Goal: Task Accomplishment & Management: Complete application form

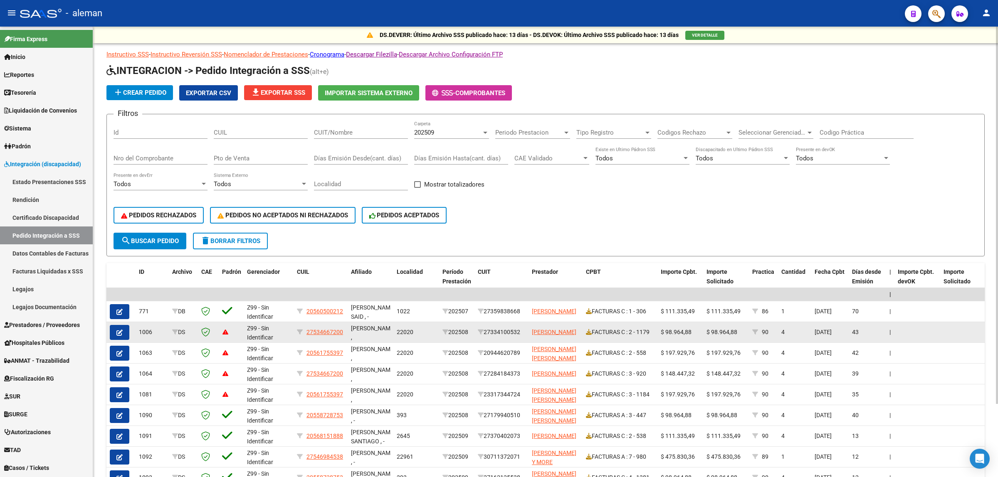
scroll to position [88, 0]
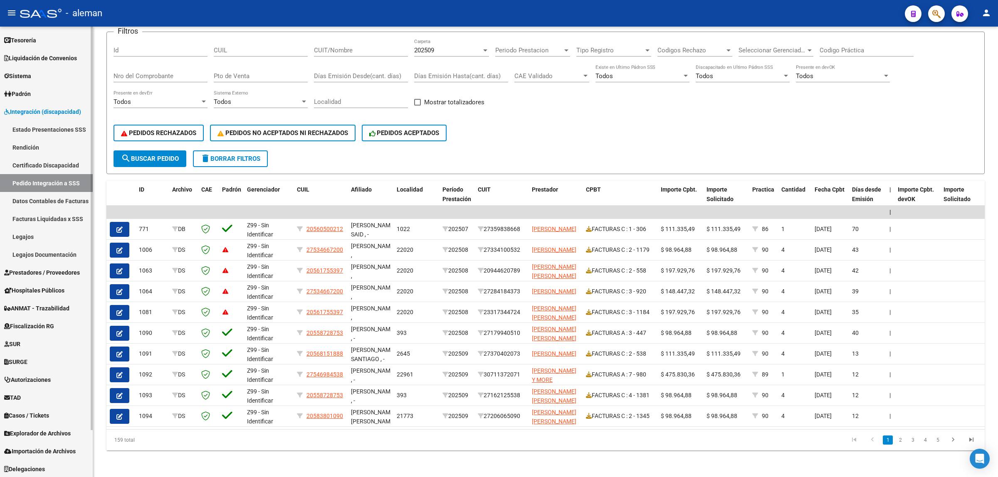
click at [42, 269] on span "Prestadores / Proveedores" at bounding box center [42, 272] width 76 height 9
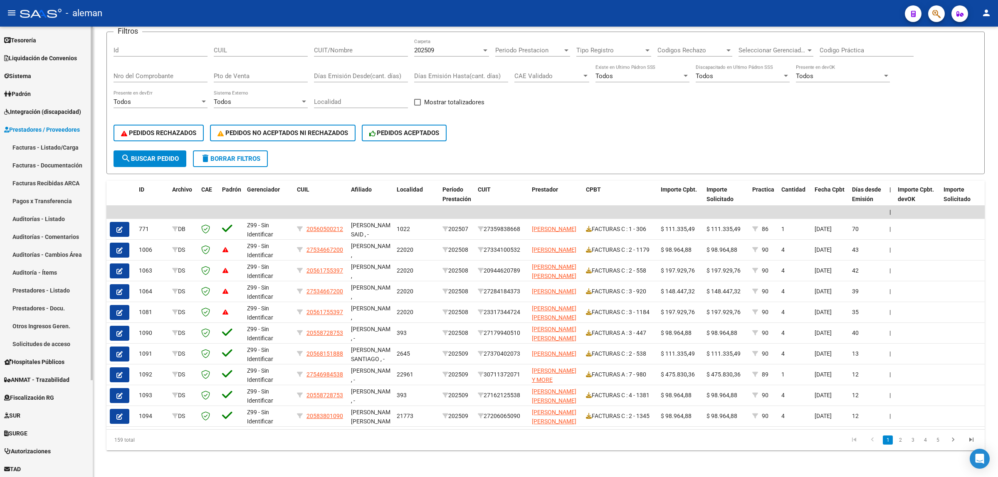
click at [44, 146] on link "Facturas - Listado/Carga" at bounding box center [46, 147] width 93 height 18
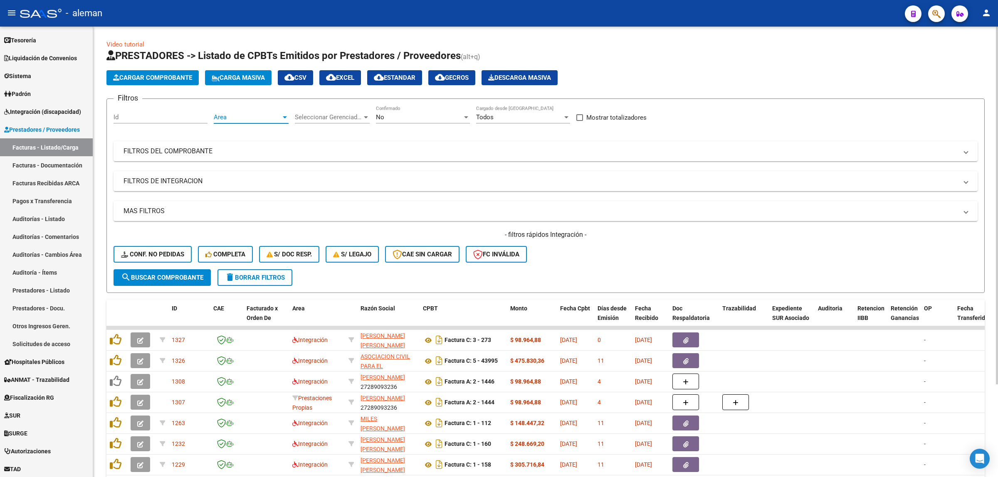
click at [281, 116] on div at bounding box center [284, 117] width 7 height 7
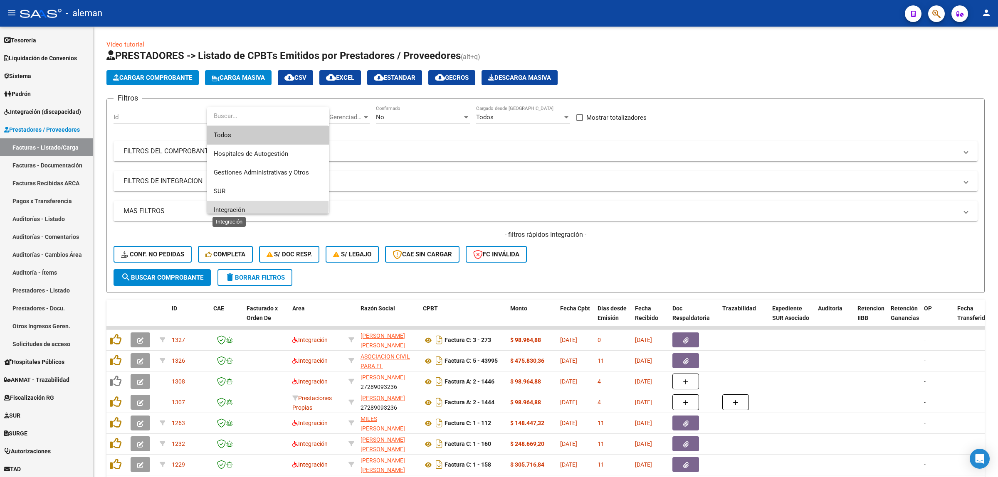
click at [234, 206] on span "Integración" at bounding box center [229, 209] width 31 height 7
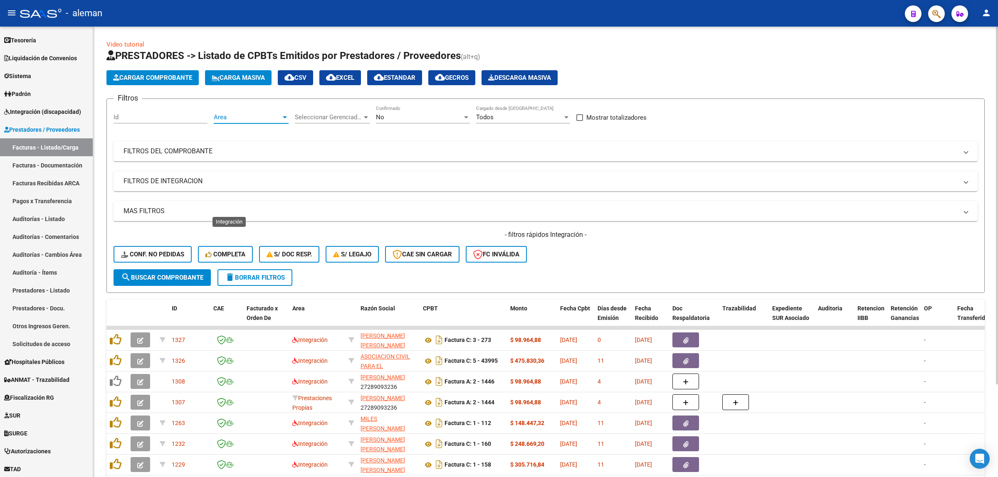
scroll to position [5, 0]
click at [162, 271] on button "search Buscar Comprobante" at bounding box center [161, 277] width 97 height 17
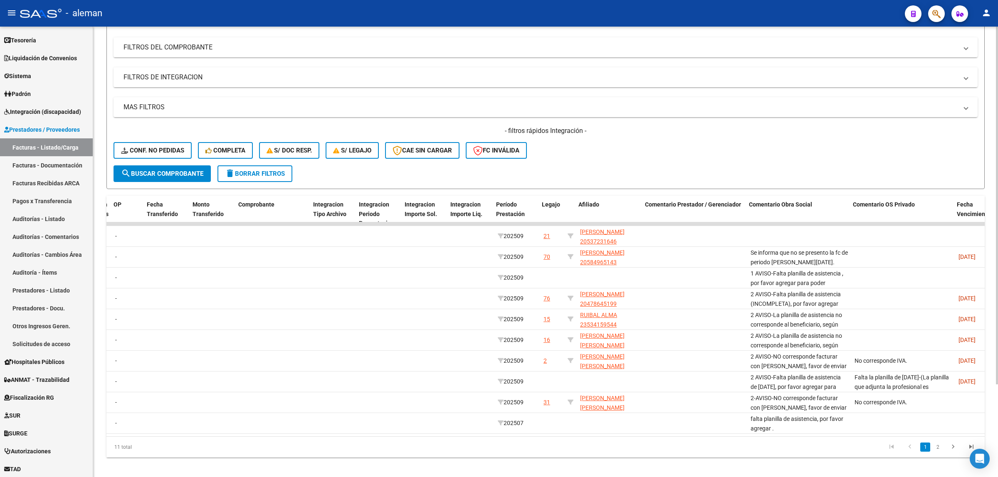
scroll to position [0, 0]
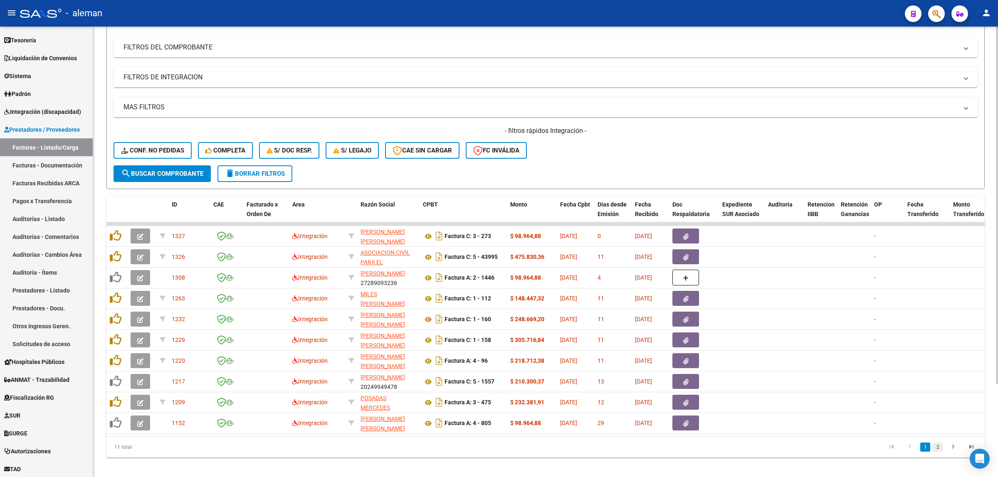
click at [940, 452] on link "2" at bounding box center [937, 447] width 10 height 9
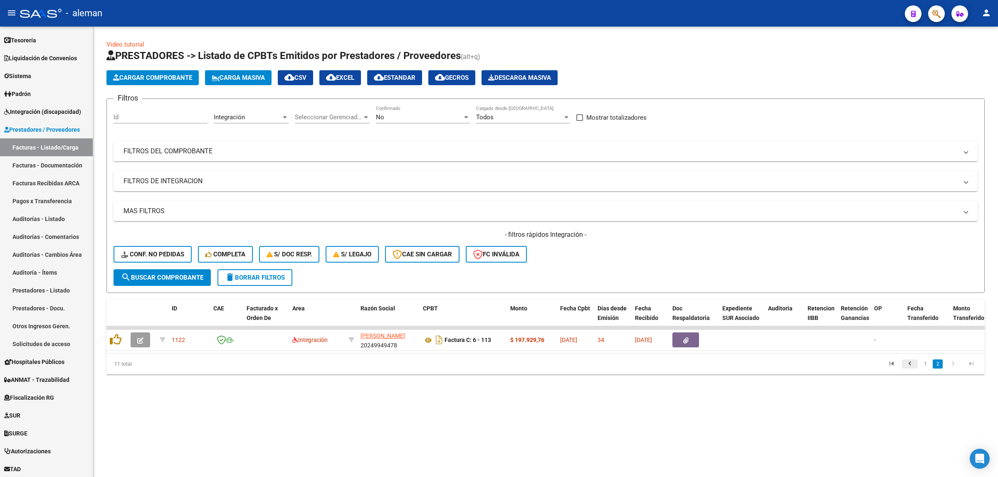
click at [906, 370] on icon "go to previous page" at bounding box center [909, 365] width 11 height 10
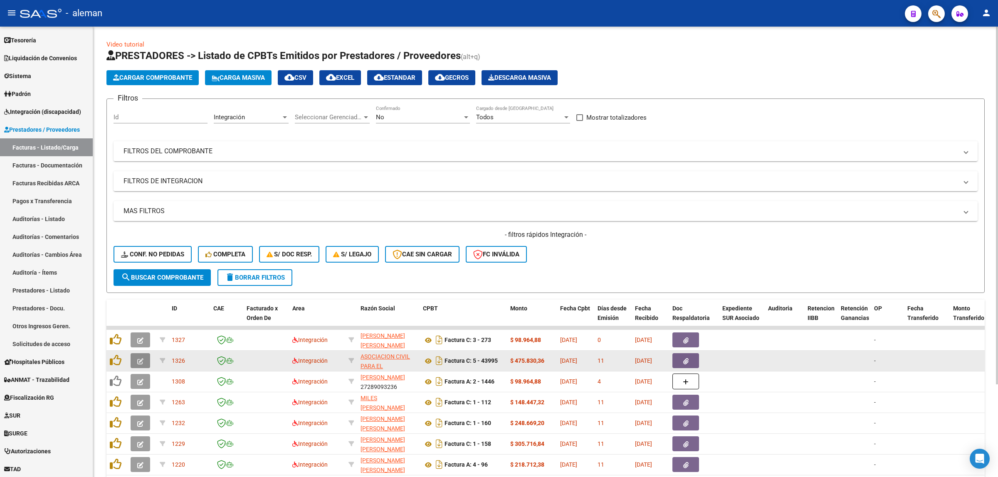
click at [145, 362] on button "button" at bounding box center [141, 360] width 20 height 15
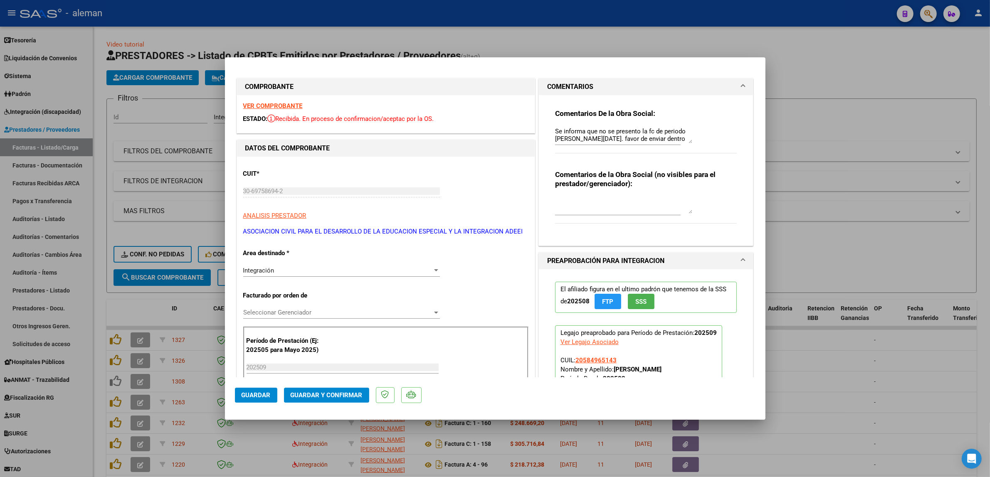
click at [805, 412] on div at bounding box center [495, 238] width 990 height 477
type input "$ 0,00"
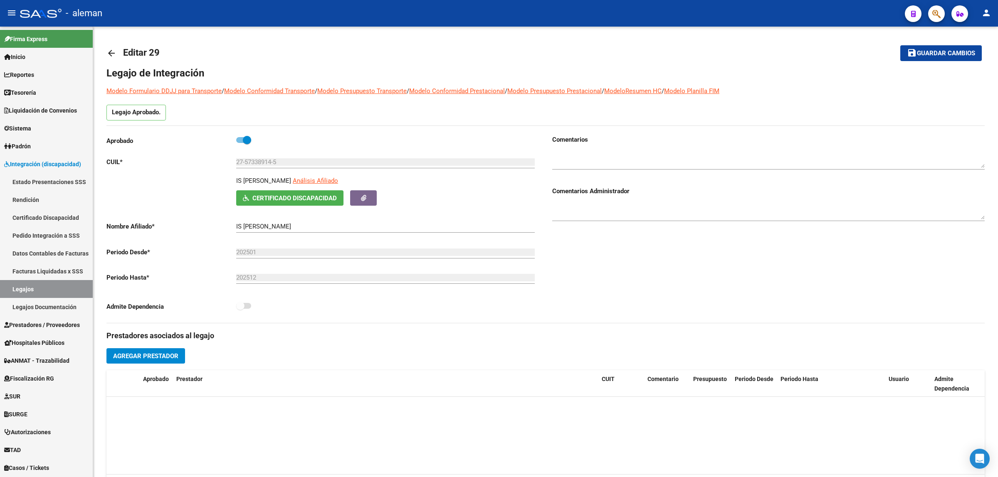
scroll to position [113, 0]
